Goal: Task Accomplishment & Management: Manage account settings

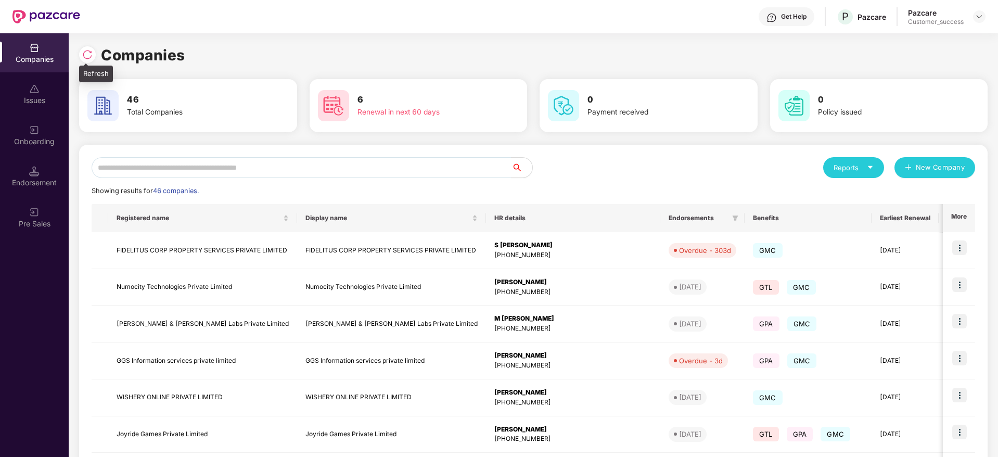
click at [85, 56] on img at bounding box center [87, 54] width 10 height 10
click at [416, 170] on input "text" at bounding box center [302, 167] width 420 height 21
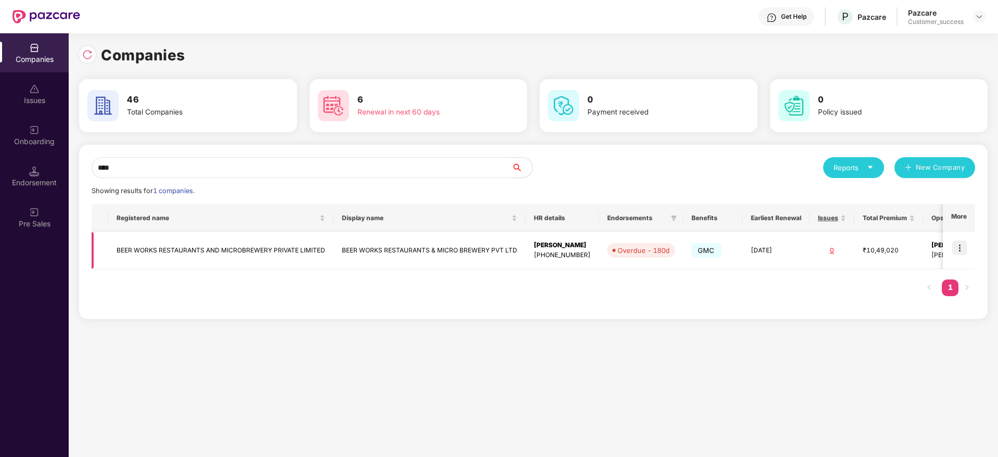
type input "****"
click at [964, 245] on img at bounding box center [959, 247] width 15 height 15
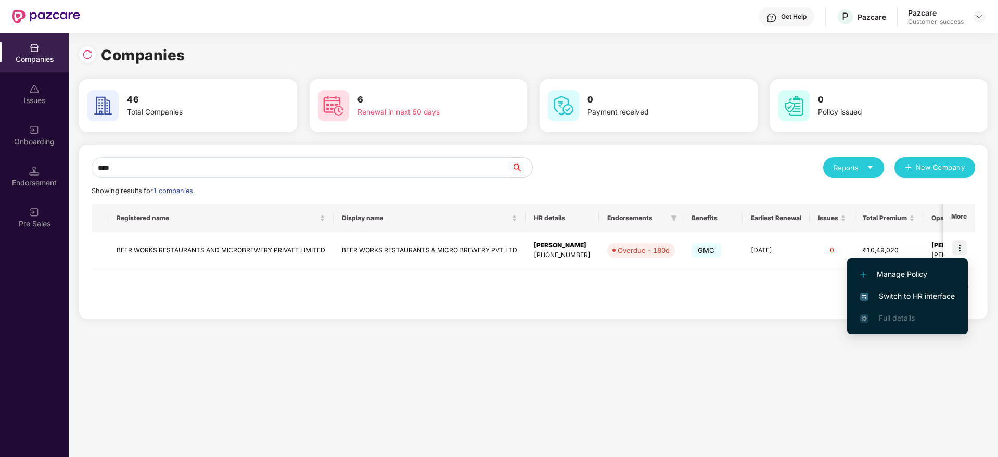
click at [931, 293] on span "Switch to HR interface" at bounding box center [907, 295] width 95 height 11
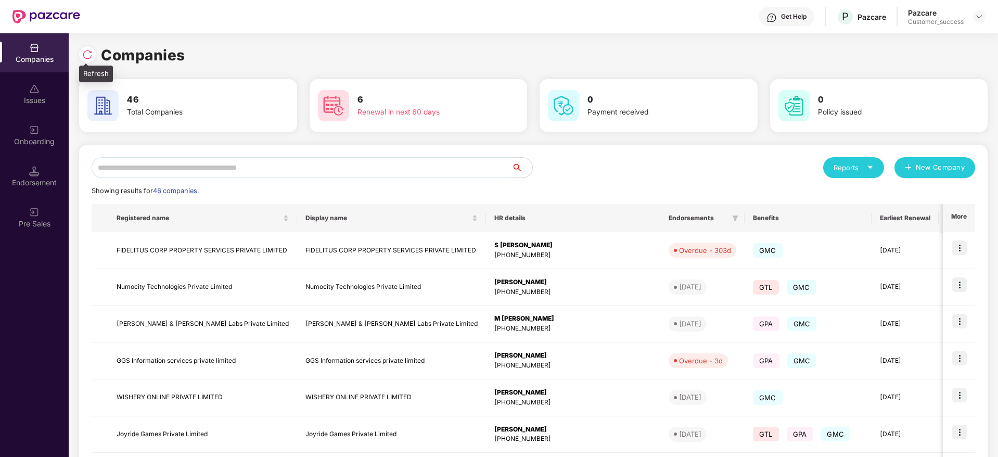
click at [89, 50] on img at bounding box center [87, 54] width 10 height 10
click at [90, 55] on img at bounding box center [87, 54] width 10 height 10
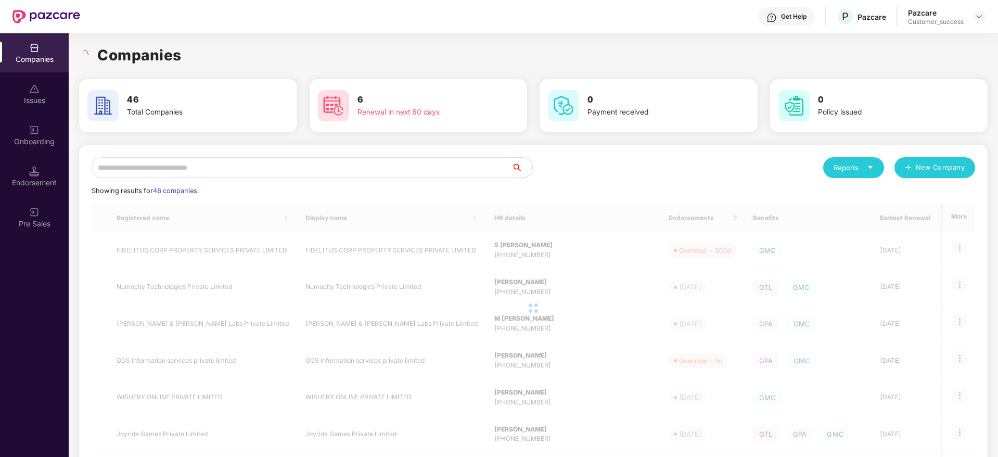
click at [184, 45] on div "Companies" at bounding box center [533, 55] width 908 height 23
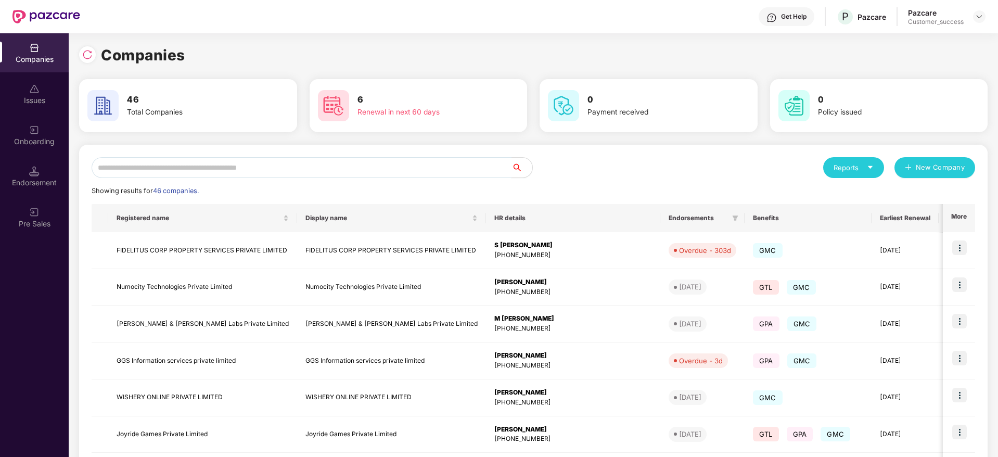
click at [312, 172] on input "text" at bounding box center [302, 167] width 420 height 21
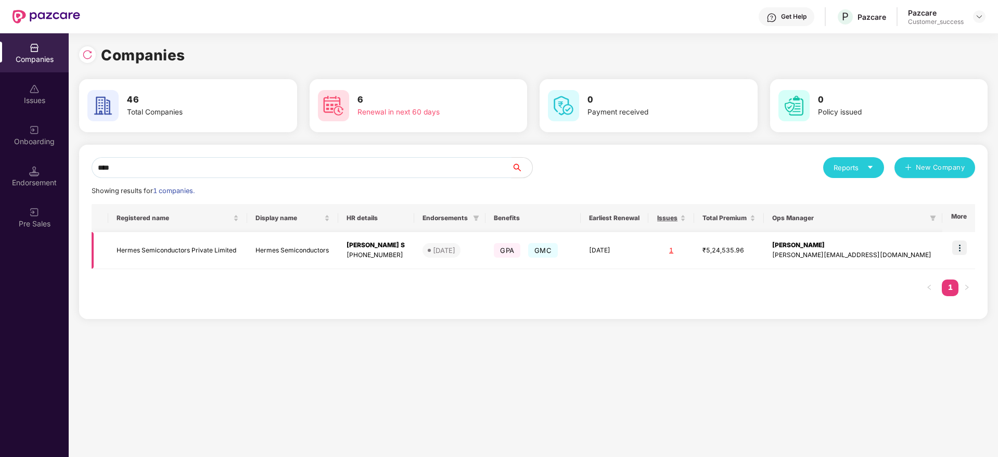
type input "****"
click at [965, 248] on img at bounding box center [959, 247] width 15 height 15
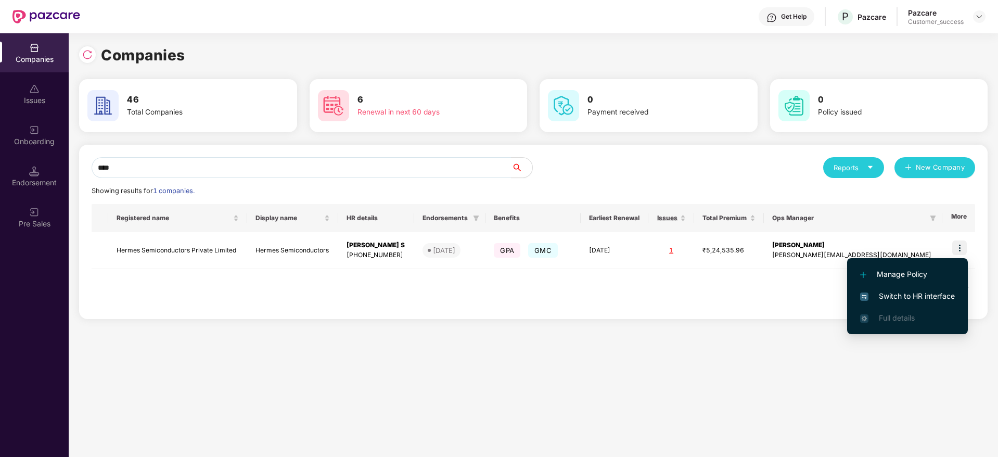
click at [934, 293] on span "Switch to HR interface" at bounding box center [907, 295] width 95 height 11
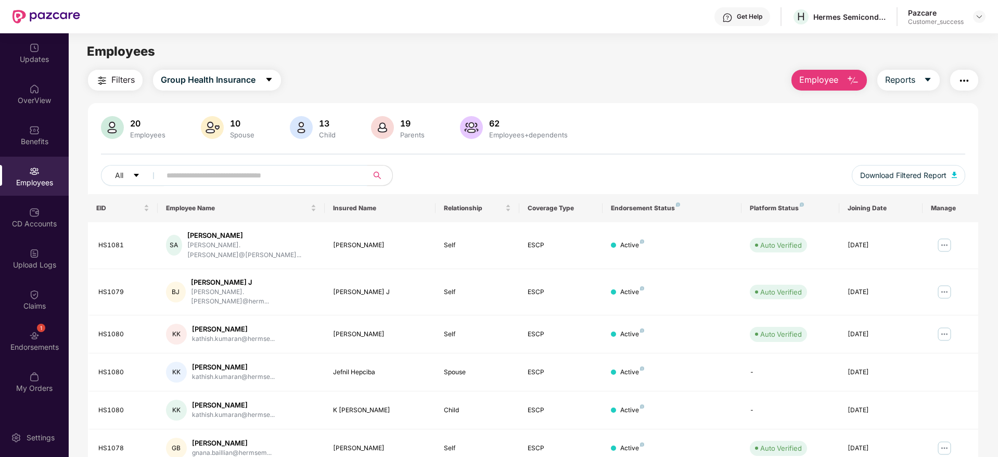
click at [264, 178] on input "text" at bounding box center [260, 176] width 187 height 16
paste input "******"
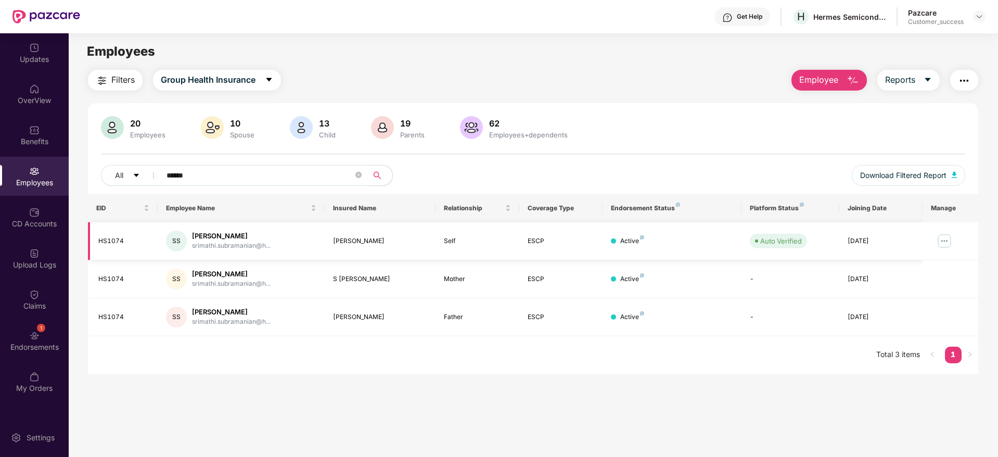
type input "******"
click at [944, 237] on img at bounding box center [944, 241] width 17 height 17
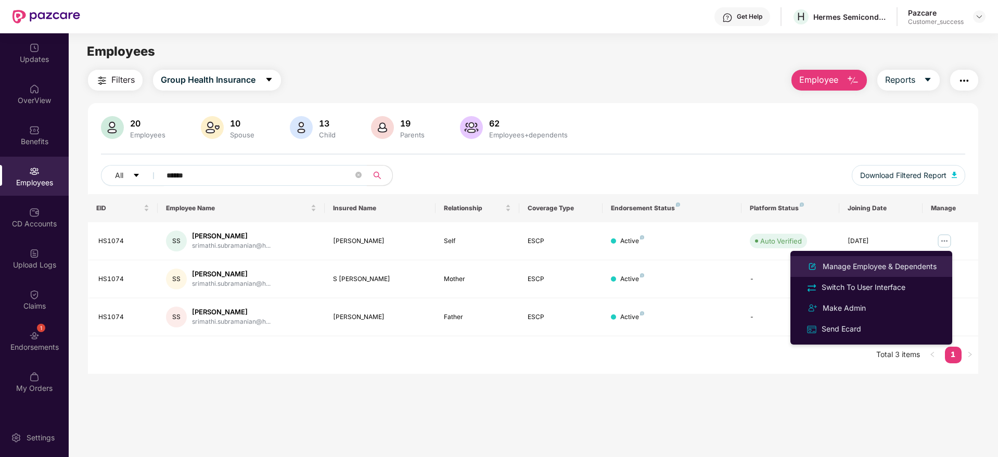
click at [914, 265] on div "Manage Employee & Dependents" at bounding box center [880, 266] width 118 height 11
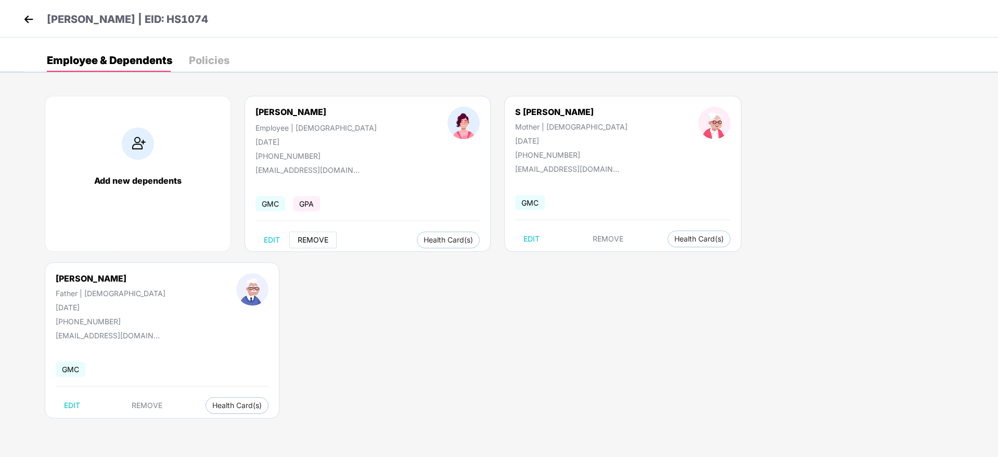
click at [314, 238] on span "REMOVE" at bounding box center [313, 240] width 31 height 8
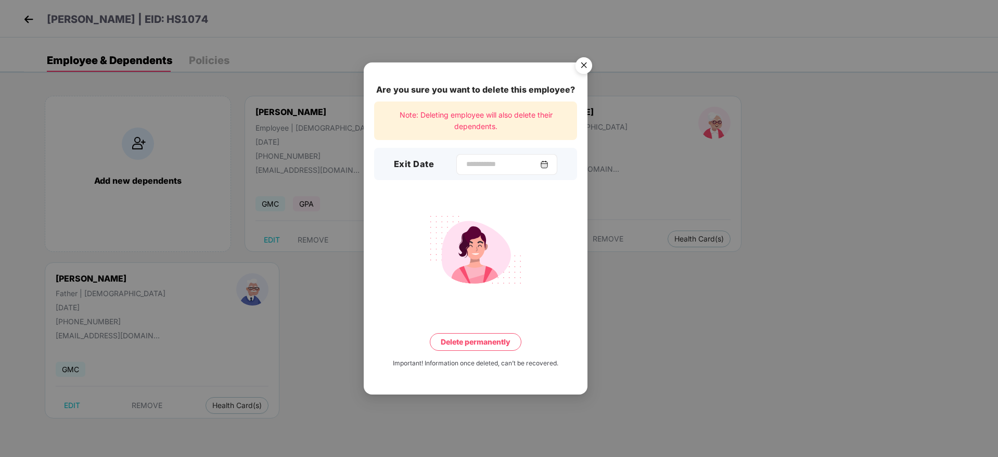
click at [469, 171] on div at bounding box center [506, 164] width 101 height 21
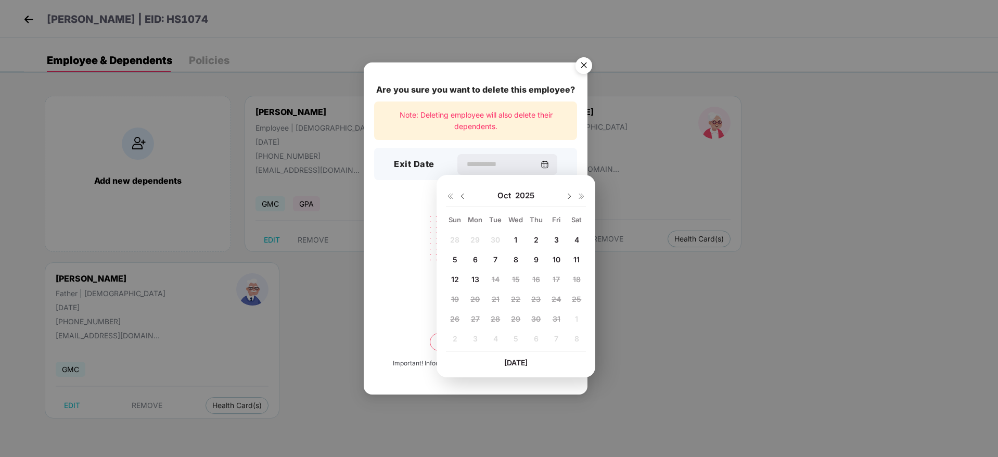
click at [463, 197] on img at bounding box center [462, 196] width 8 height 8
click at [496, 321] on span "30" at bounding box center [495, 318] width 9 height 9
type input "**********"
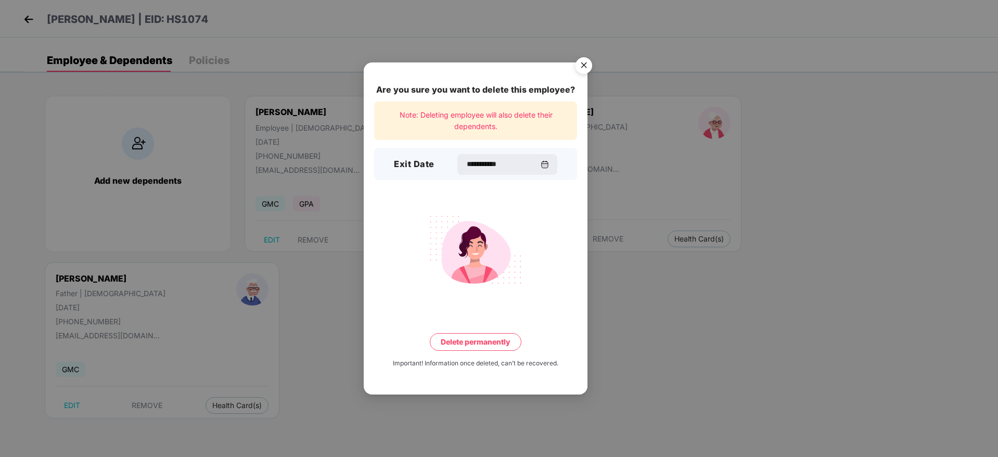
click at [475, 346] on button "Delete permanently" at bounding box center [476, 342] width 92 height 18
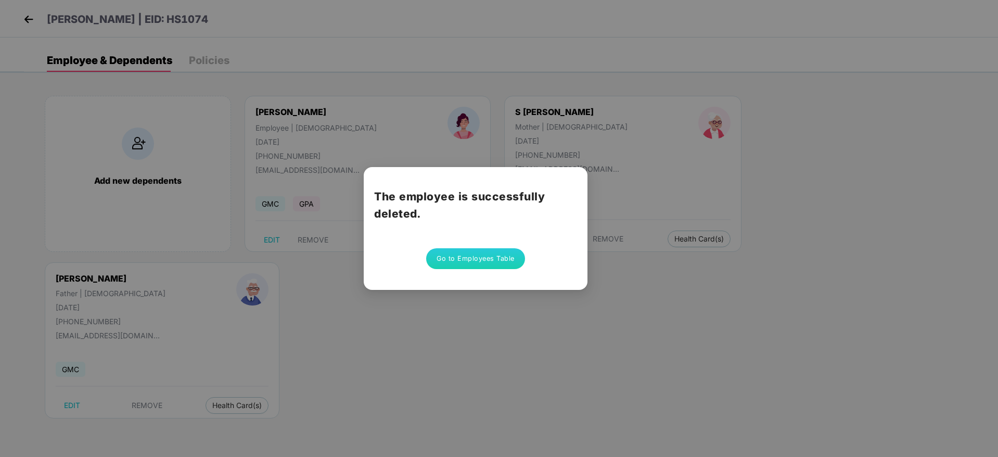
click at [495, 265] on button "Go to Employees Table" at bounding box center [475, 258] width 99 height 21
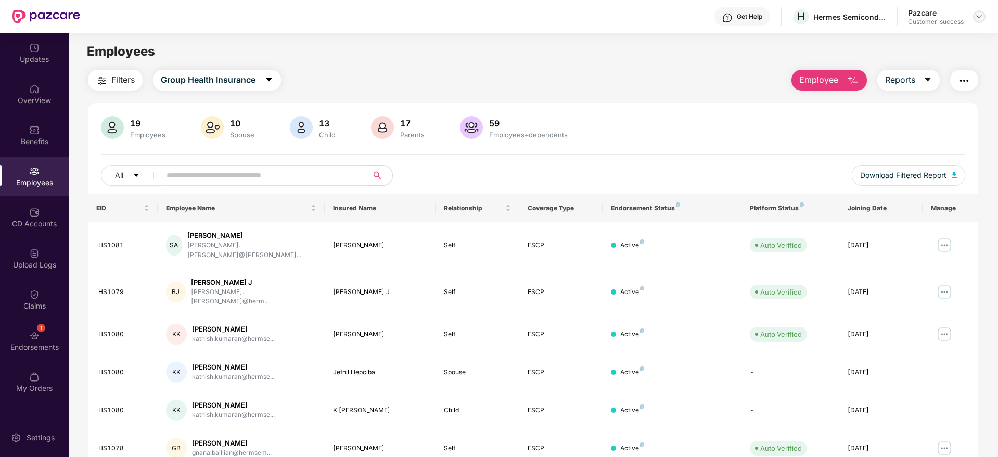
click at [980, 14] on img at bounding box center [979, 16] width 8 height 8
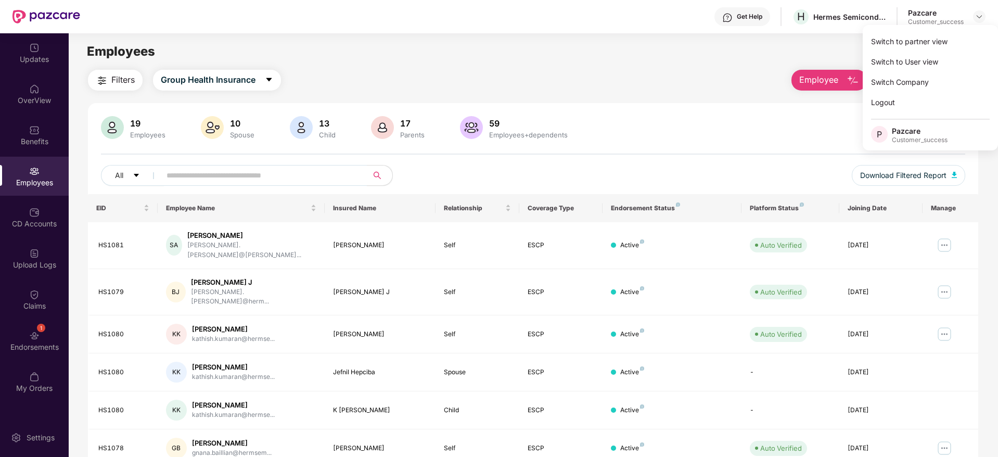
click at [959, 30] on div "Switch to partner view Switch to User view Switch Company Logout P Pazcare Cust…" at bounding box center [930, 87] width 135 height 125
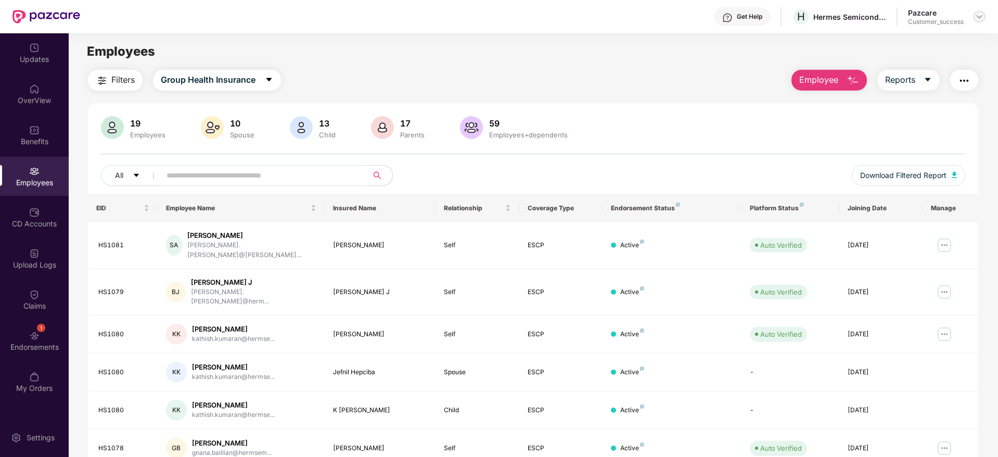
click at [978, 15] on img at bounding box center [979, 16] width 8 height 8
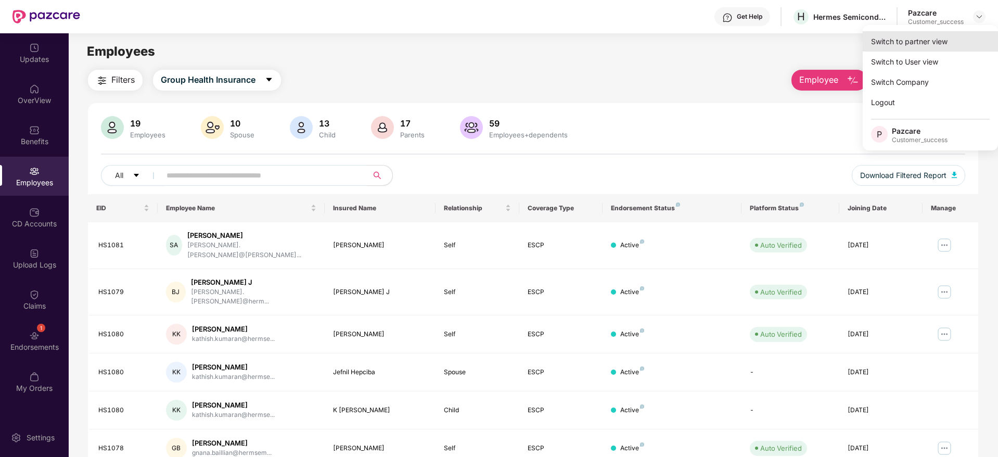
click at [948, 35] on div "Switch to partner view" at bounding box center [930, 41] width 135 height 20
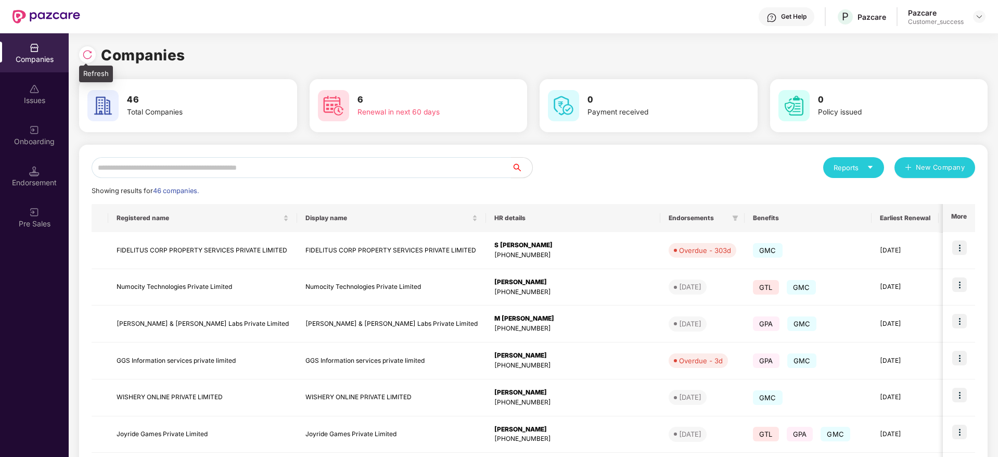
click at [84, 53] on img at bounding box center [87, 54] width 10 height 10
